Goal: Information Seeking & Learning: Learn about a topic

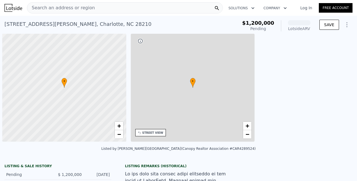
scroll to position [0, 2]
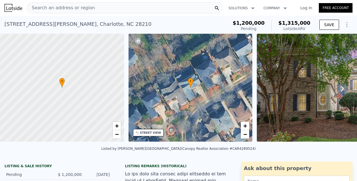
click at [71, 10] on span "Search an address or region" at bounding box center [61, 7] width 68 height 7
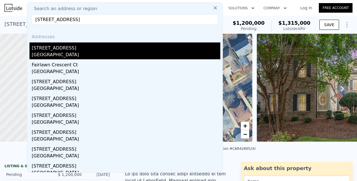
type input "[STREET_ADDRESS]"
click at [59, 47] on div "[STREET_ADDRESS]" at bounding box center [126, 46] width 188 height 9
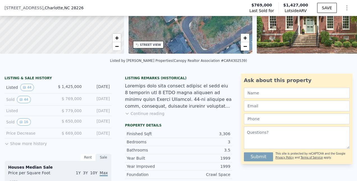
scroll to position [86, 0]
click at [17, 103] on button "44" at bounding box center [24, 99] width 14 height 7
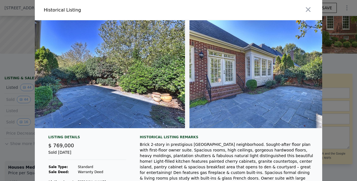
scroll to position [0, 6123]
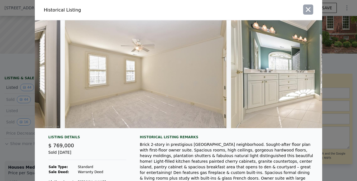
click at [307, 12] on icon "button" at bounding box center [308, 10] width 8 height 8
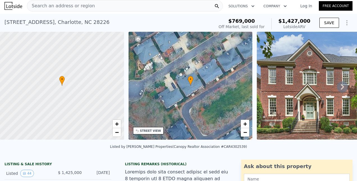
scroll to position [0, 0]
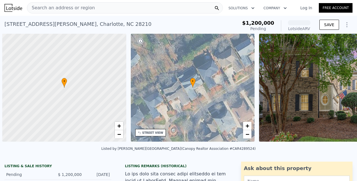
scroll to position [0, 2]
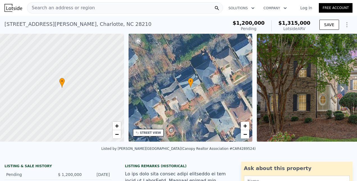
click at [90, 8] on div "Search an address or region" at bounding box center [125, 7] width 196 height 11
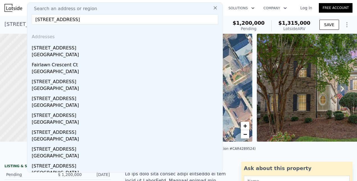
drag, startPoint x: 136, startPoint y: 21, endPoint x: 30, endPoint y: 19, distance: 106.6
click at [30, 19] on div "Search an address or region 5022 Fairlawn Crescent Ct, Charlotte, NC 28226 Addr…" at bounding box center [125, 87] width 196 height 170
paste input "1225 Sydney Dr charlotte, NC 28270"
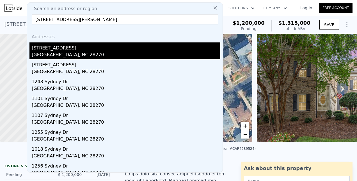
type input "1225 Sydney Dr charlotte, NC 28270"
click at [54, 50] on div "1225 Sydney Dr" at bounding box center [126, 46] width 188 height 9
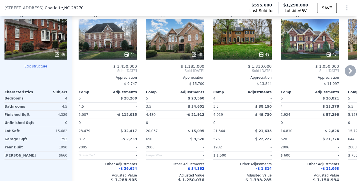
scroll to position [700, 0]
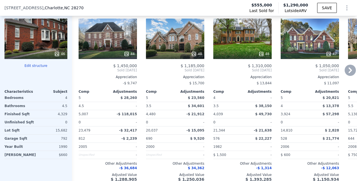
click at [106, 53] on div "44" at bounding box center [108, 54] width 54 height 6
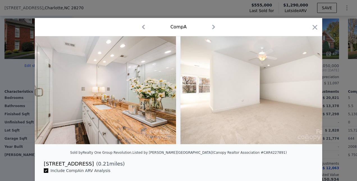
scroll to position [0, 7026]
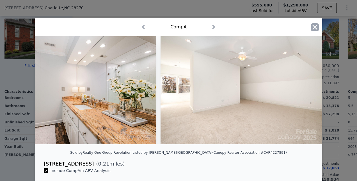
click at [314, 26] on icon "button" at bounding box center [315, 27] width 8 height 8
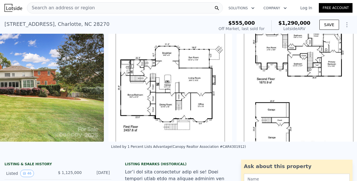
scroll to position [0, 7318]
